Goal: Task Accomplishment & Management: Complete application form

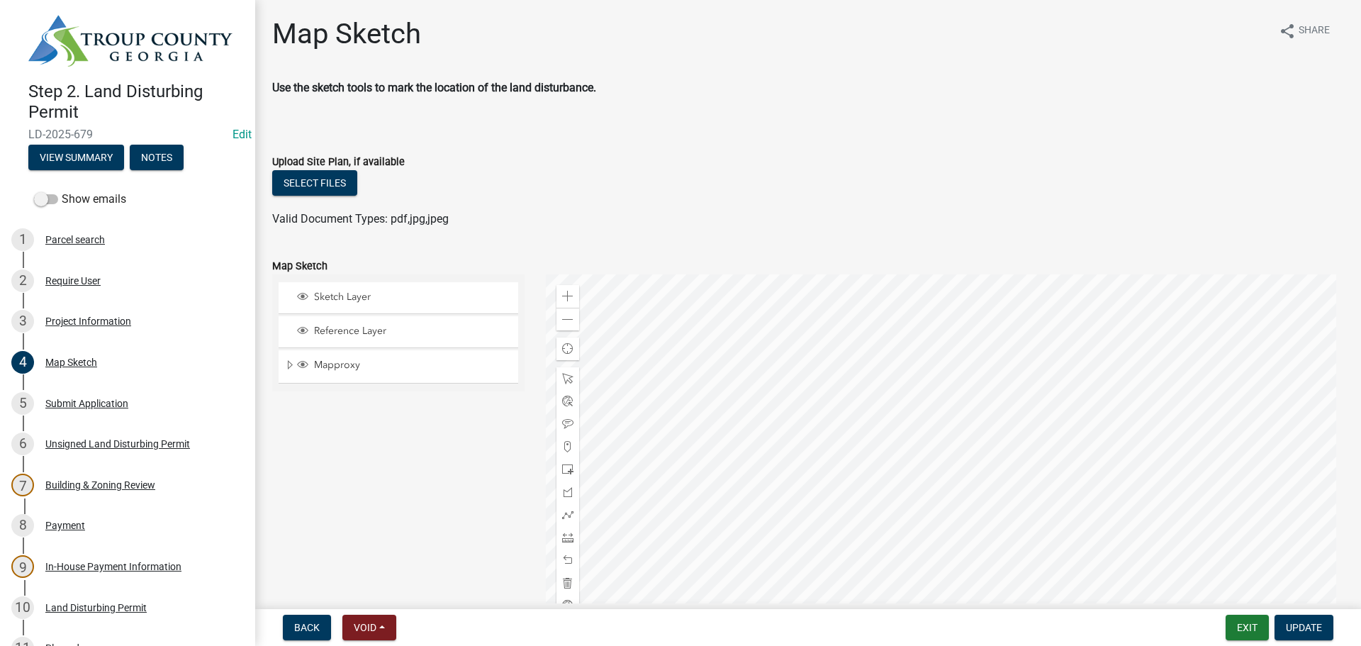
scroll to position [94, 0]
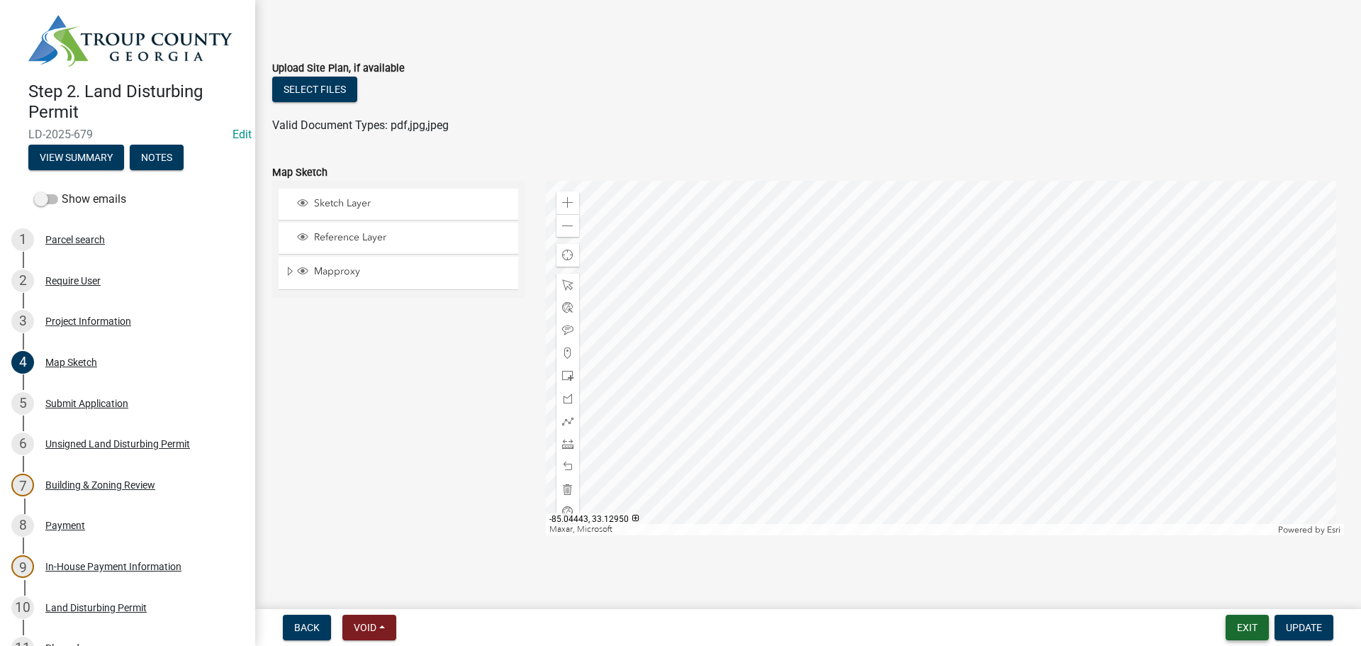
click at [1238, 626] on button "Exit" at bounding box center [1247, 628] width 43 height 26
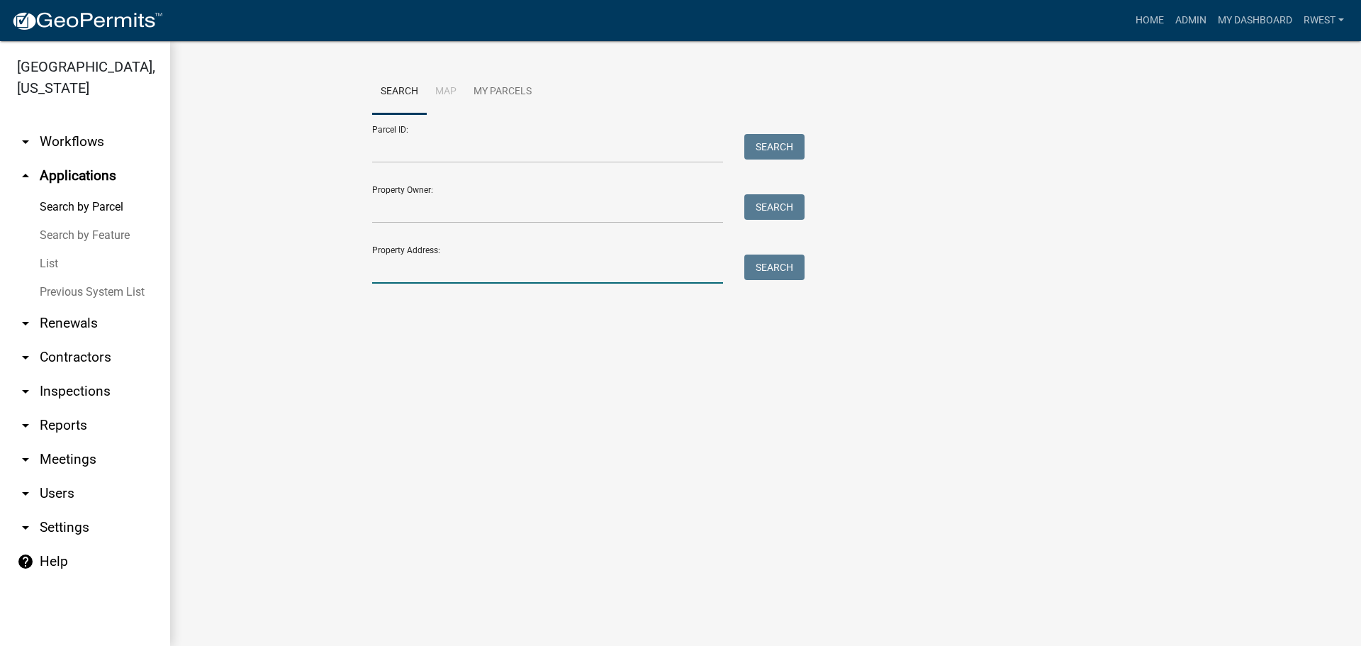
click at [391, 271] on input "Property Address:" at bounding box center [547, 268] width 351 height 29
drag, startPoint x: 395, startPoint y: 145, endPoint x: 391, endPoint y: 156, distance: 11.2
click at [395, 145] on input "Parcel ID:" at bounding box center [547, 148] width 351 height 29
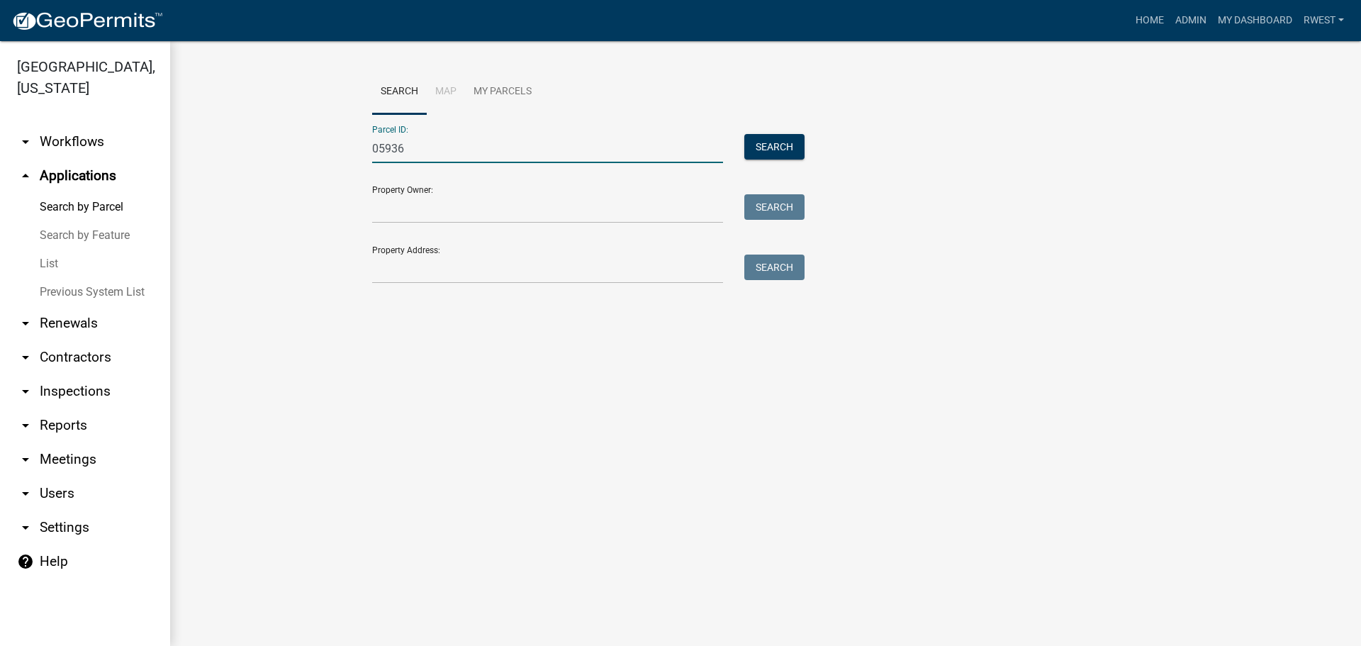
type input "0593 000002A"
click at [787, 154] on button "Search" at bounding box center [774, 147] width 60 height 26
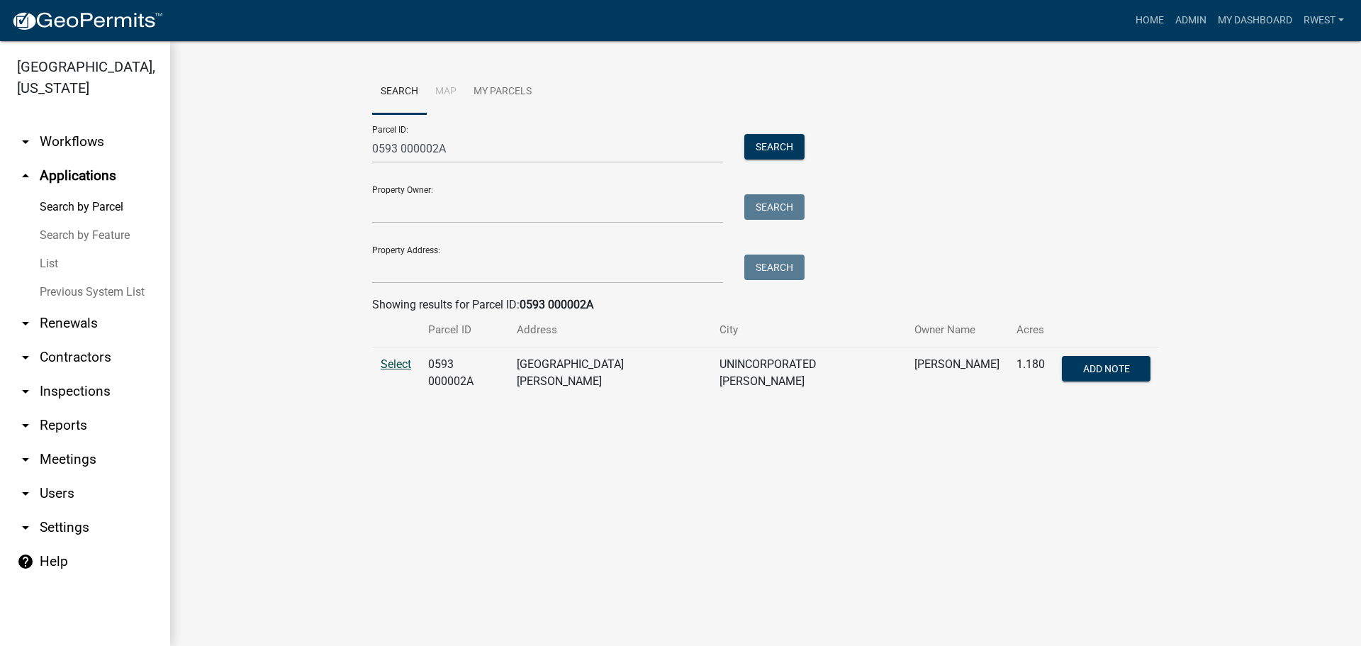
click at [393, 358] on span "Select" at bounding box center [396, 363] width 30 height 13
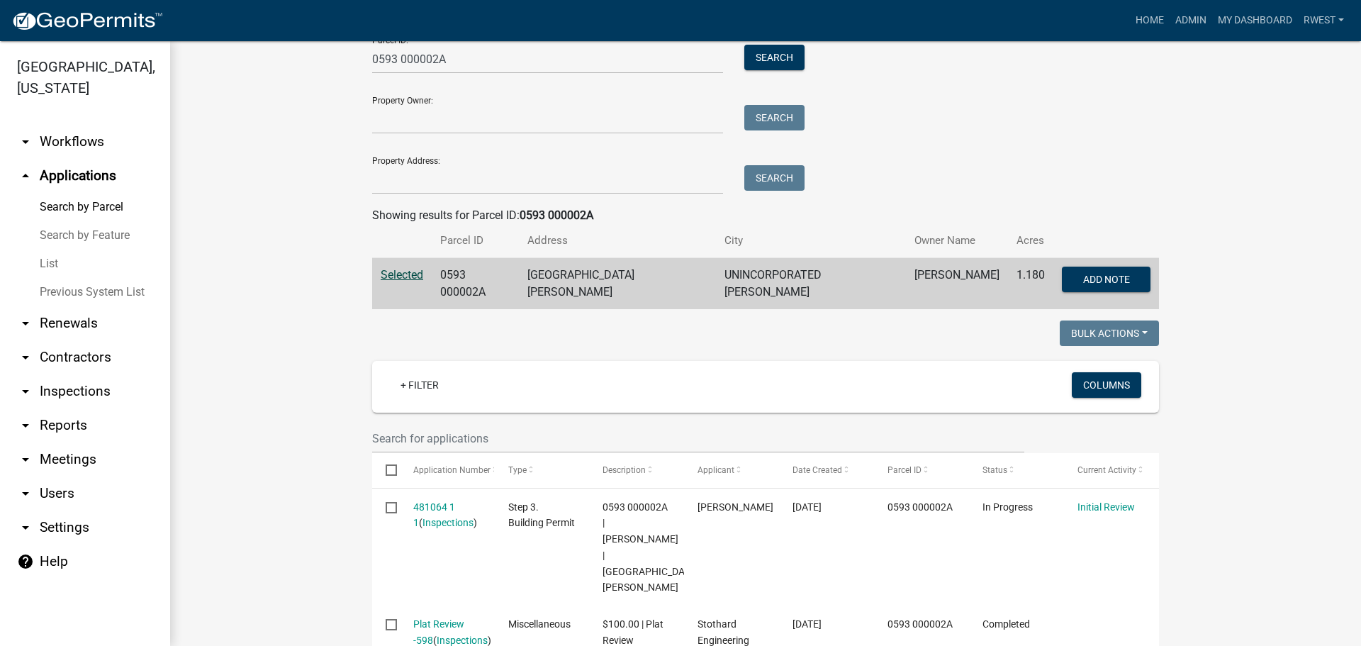
scroll to position [284, 0]
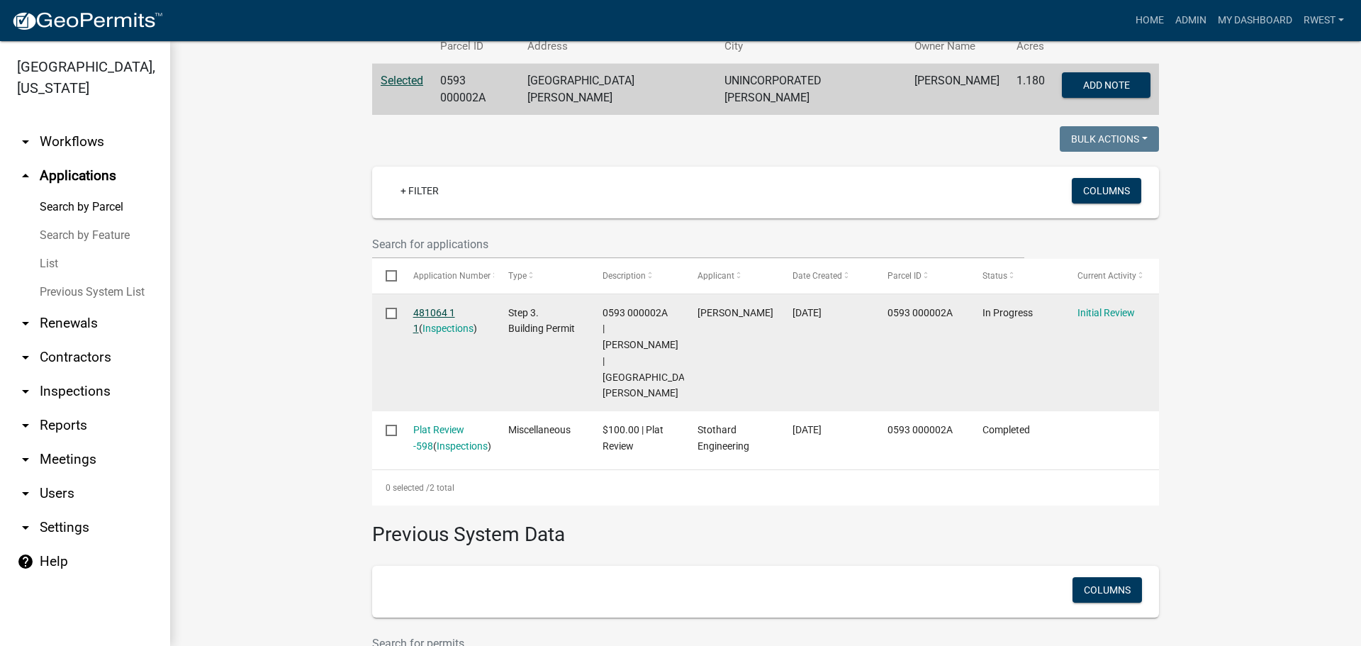
click at [434, 309] on link "481064 1 1" at bounding box center [434, 321] width 42 height 28
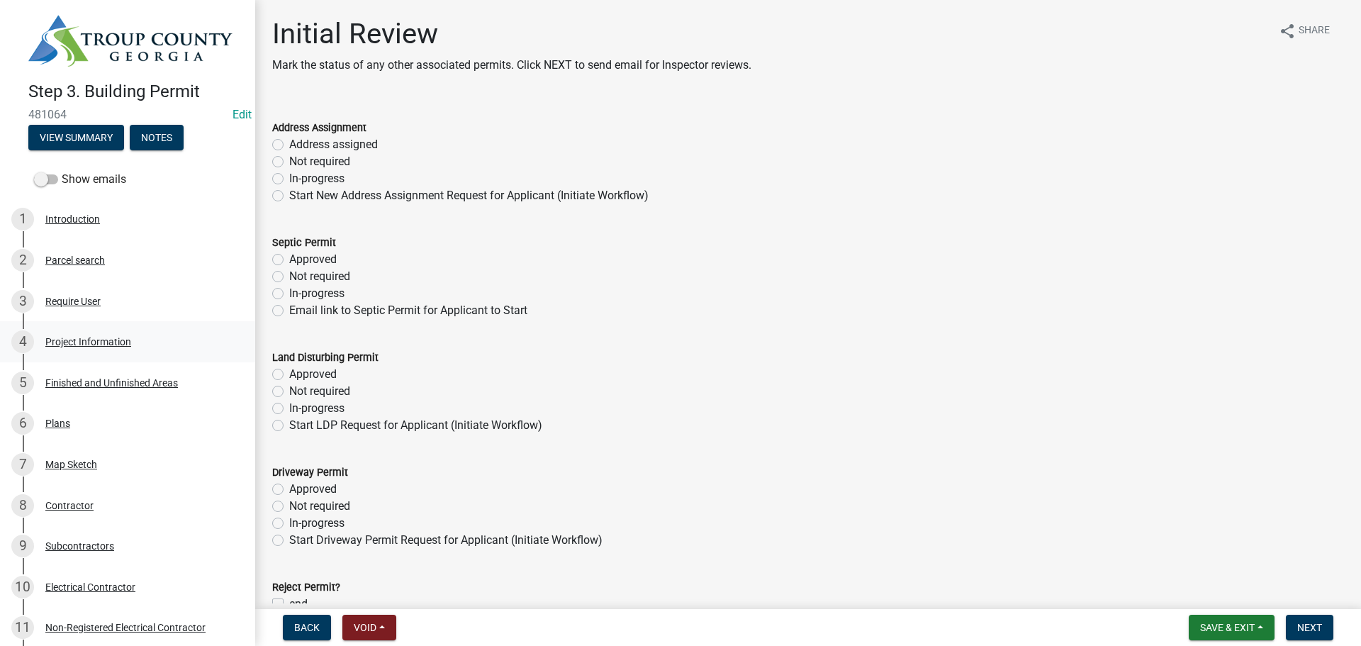
click at [86, 340] on div "Project Information" at bounding box center [88, 342] width 86 height 10
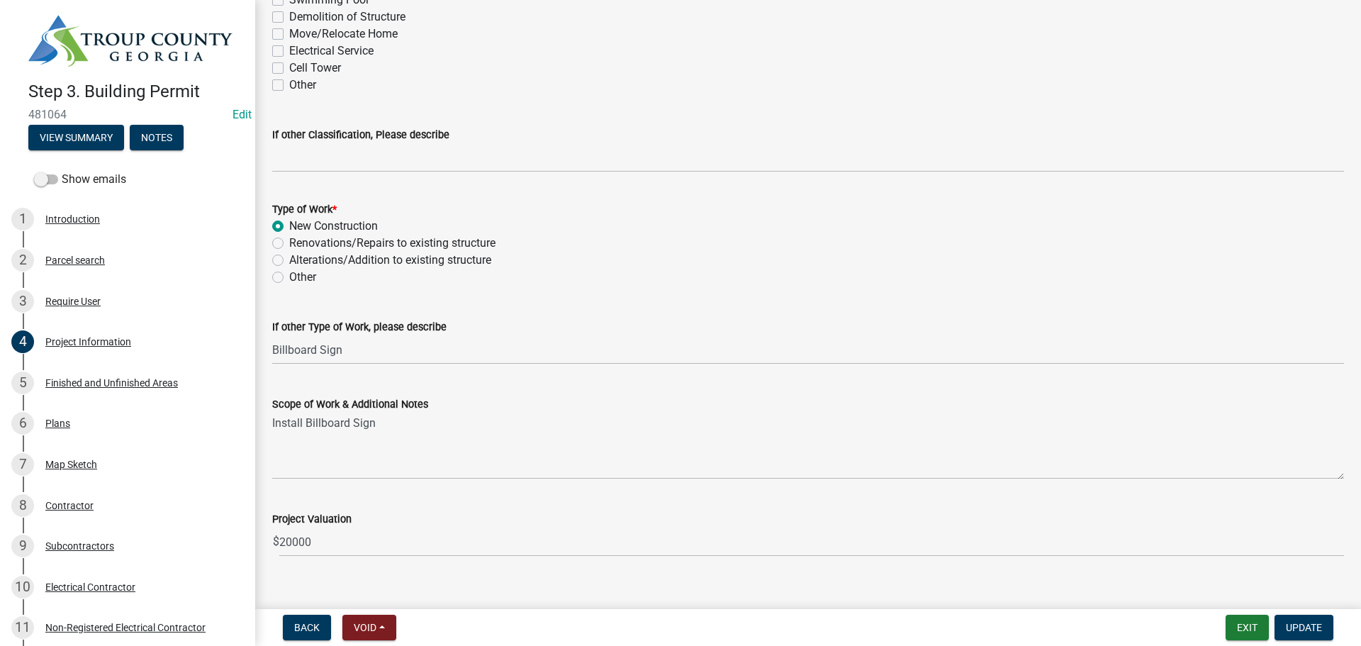
scroll to position [1324, 0]
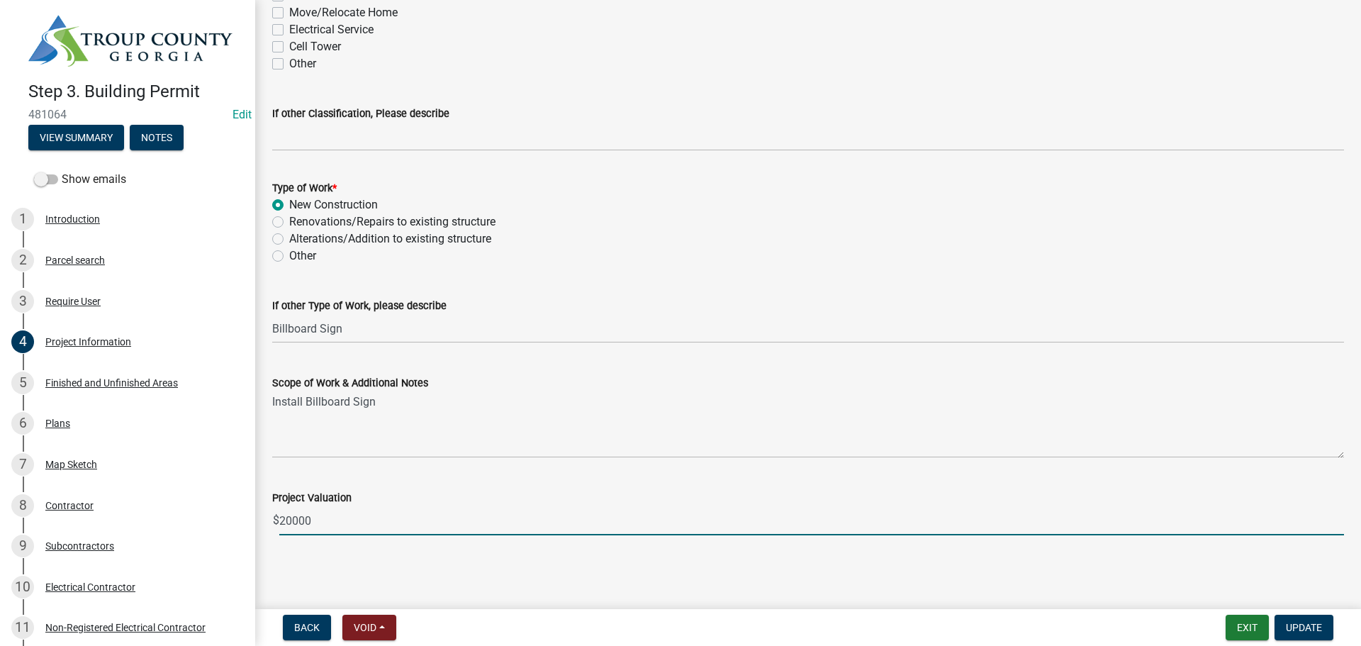
drag, startPoint x: 315, startPoint y: 518, endPoint x: 274, endPoint y: 517, distance: 40.4
click at [274, 517] on div "$ 20000" at bounding box center [808, 520] width 1072 height 29
type input "35000"
click at [1308, 632] on span "Update" at bounding box center [1304, 627] width 36 height 11
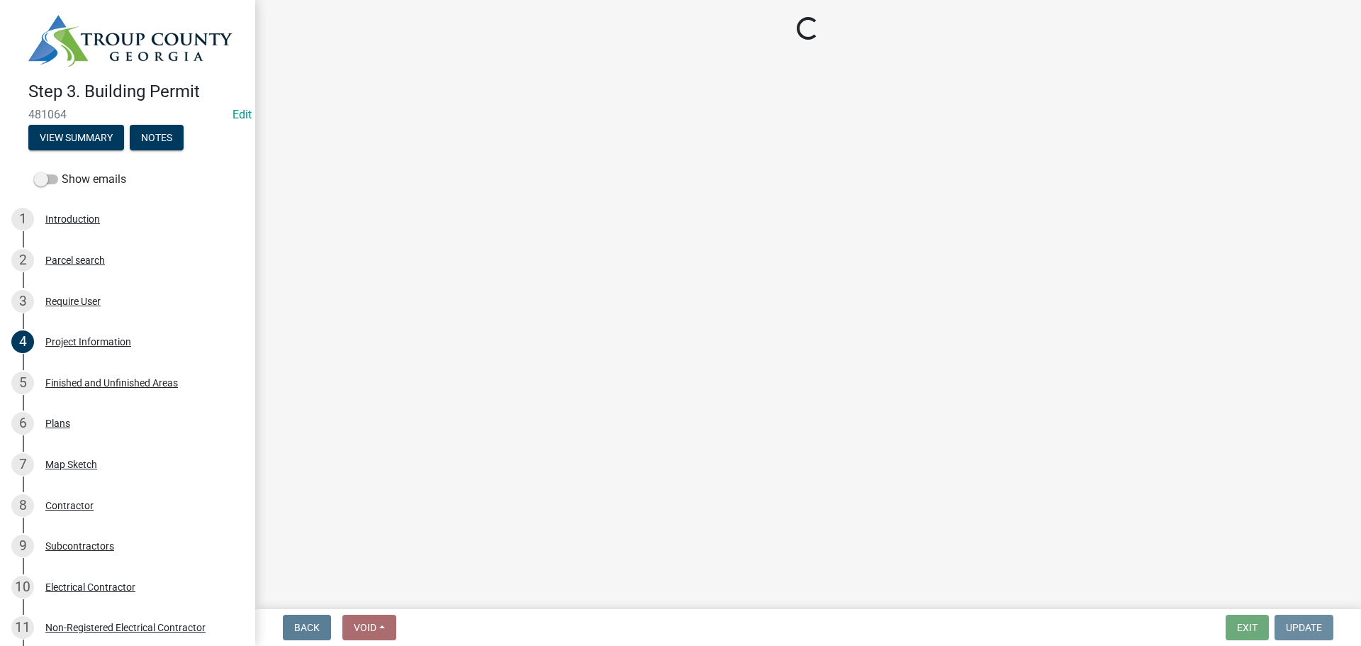
scroll to position [0, 0]
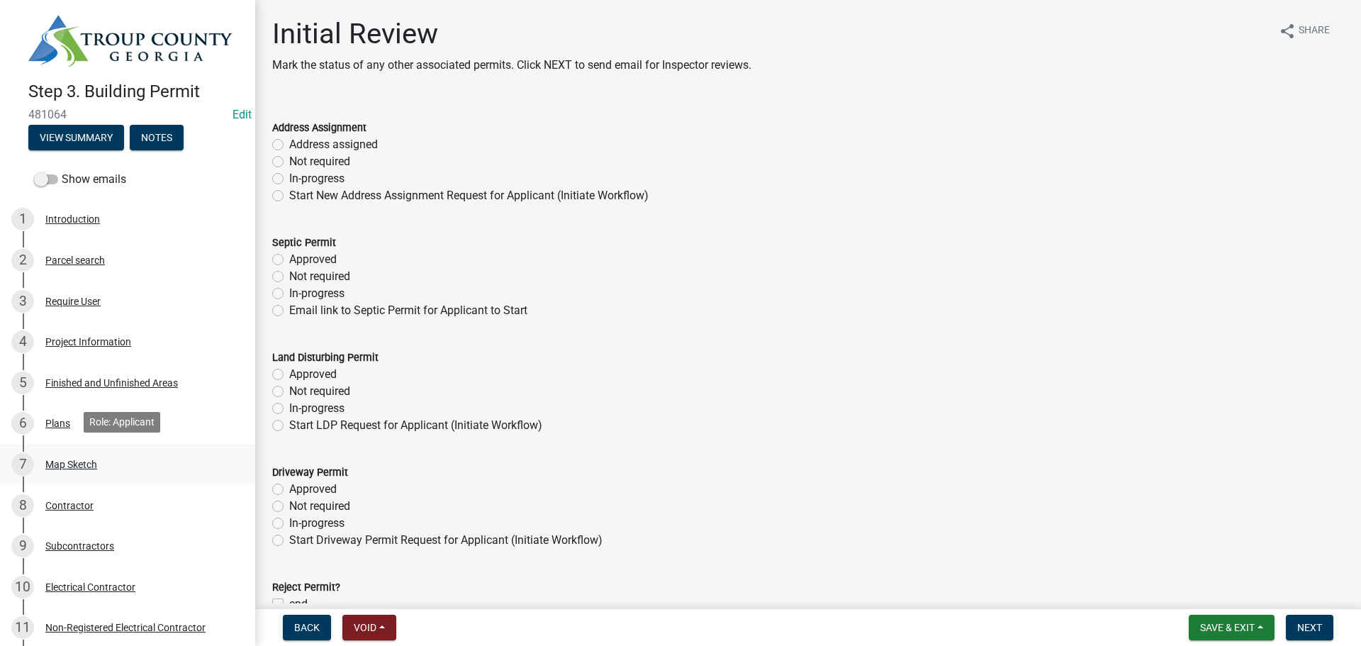
click at [51, 463] on div "Map Sketch" at bounding box center [71, 464] width 52 height 10
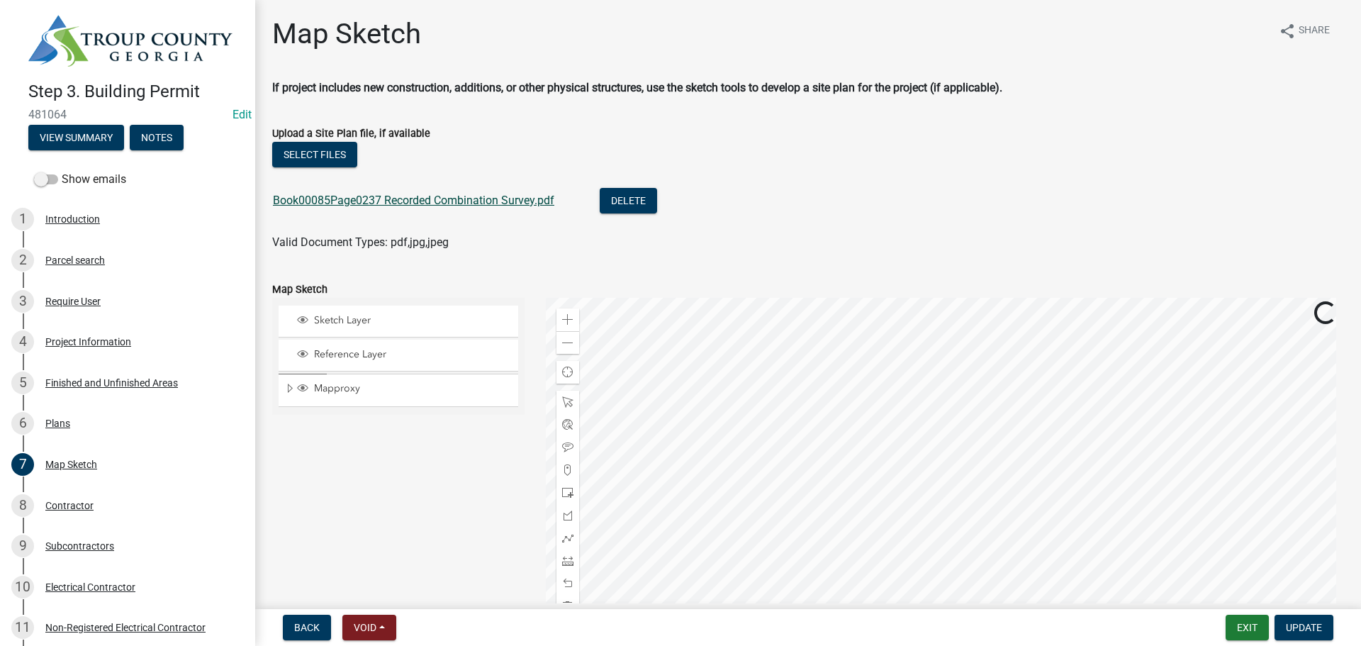
click at [359, 201] on link "Book00085Page0237 Recorded Combination Survey.pdf" at bounding box center [413, 200] width 281 height 13
click at [60, 422] on div "Plans" at bounding box center [57, 423] width 25 height 10
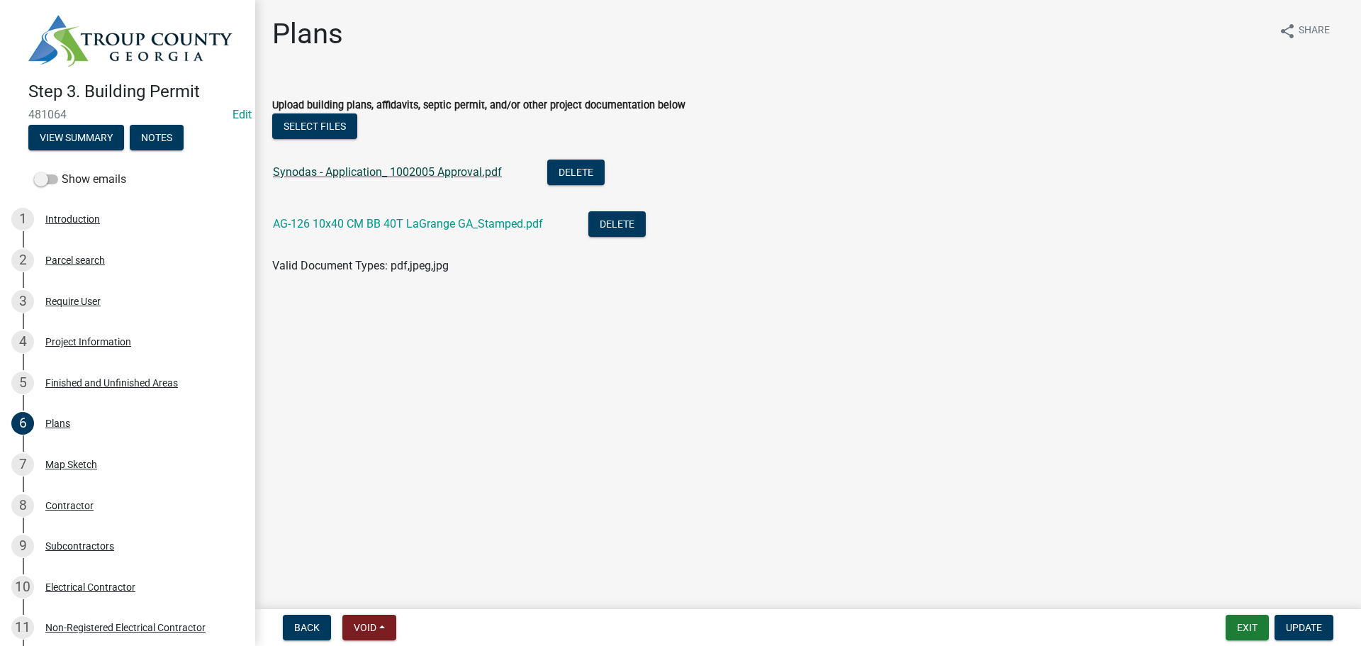
click at [366, 172] on link "Synodas - Application_ 1002005 Approval.pdf" at bounding box center [387, 171] width 229 height 13
click at [391, 225] on link "AG-126 10x40 CM BB 40T LaGrange GA_Stamped.pdf" at bounding box center [408, 223] width 270 height 13
click at [57, 459] on div "Map Sketch" at bounding box center [71, 464] width 52 height 10
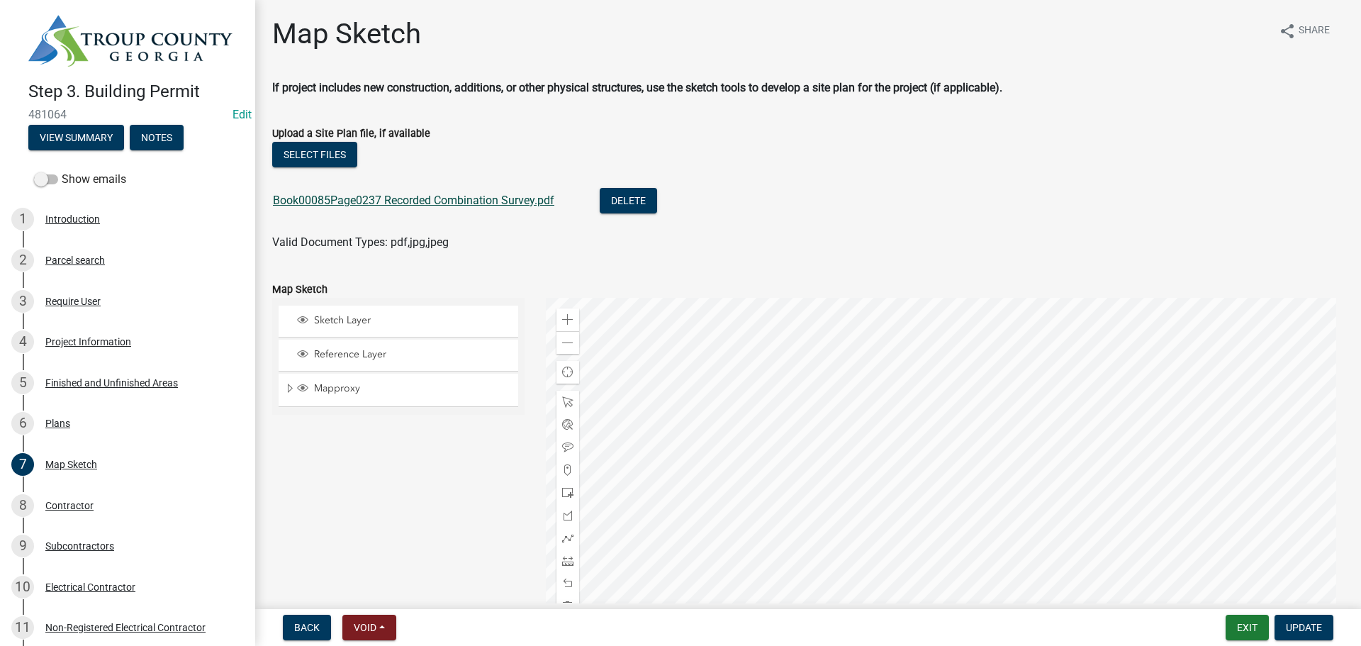
click at [401, 196] on link "Book00085Page0237 Recorded Combination Survey.pdf" at bounding box center [413, 200] width 281 height 13
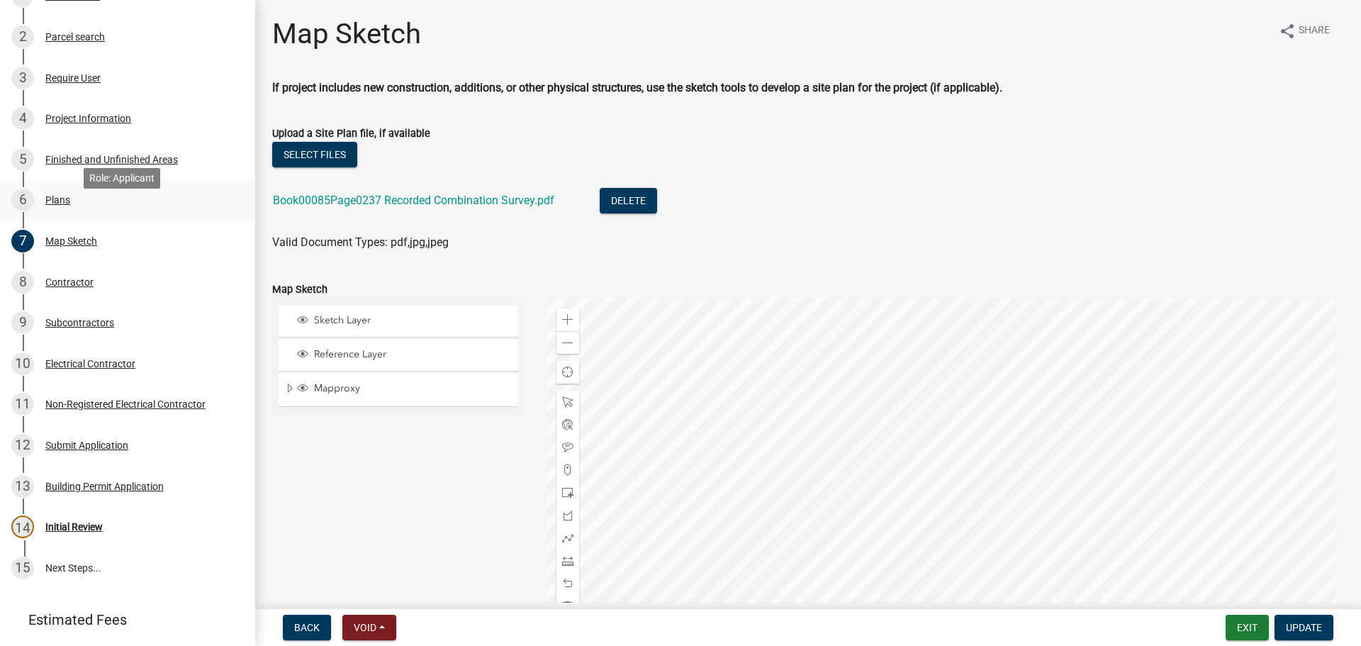
scroll to position [263, 0]
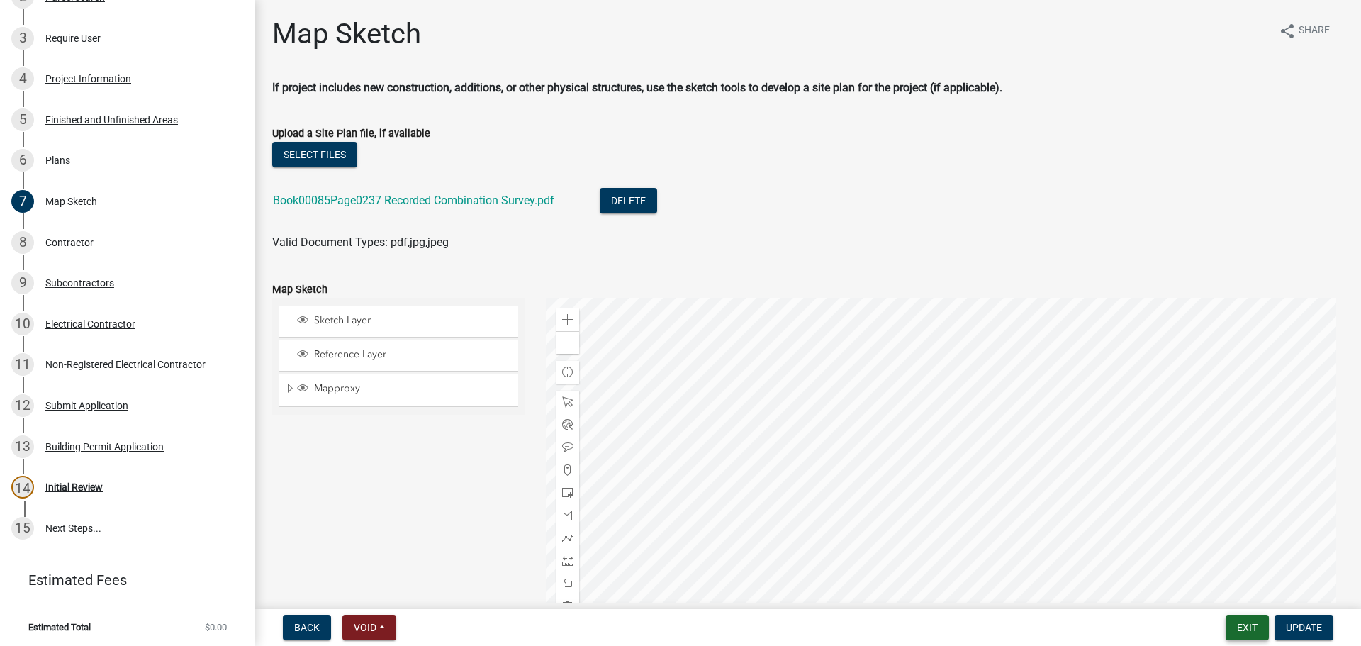
click at [1260, 635] on button "Exit" at bounding box center [1247, 628] width 43 height 26
